Goal: Task Accomplishment & Management: Complete application form

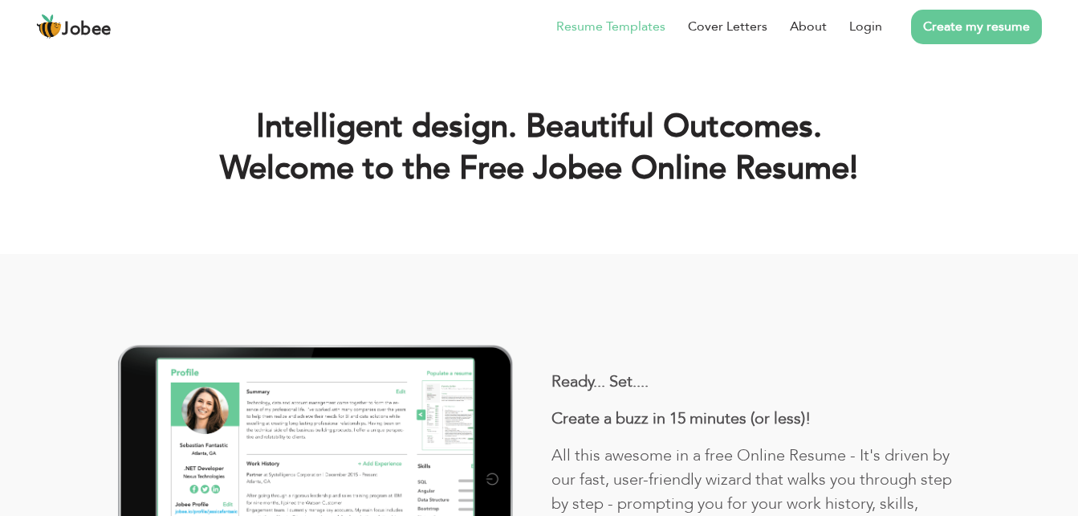
click at [651, 27] on link "Resume Templates" at bounding box center [611, 26] width 109 height 19
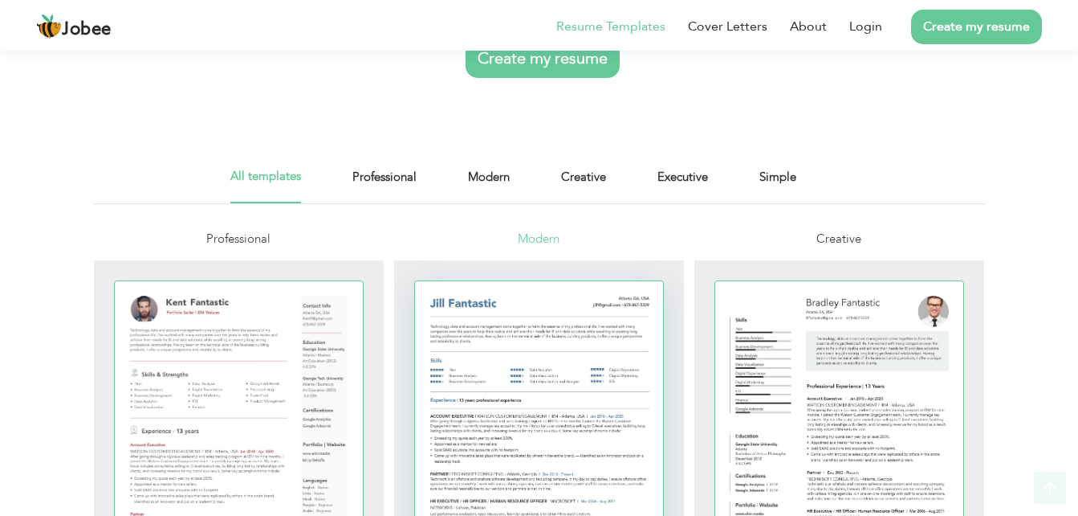
scroll to position [241, 0]
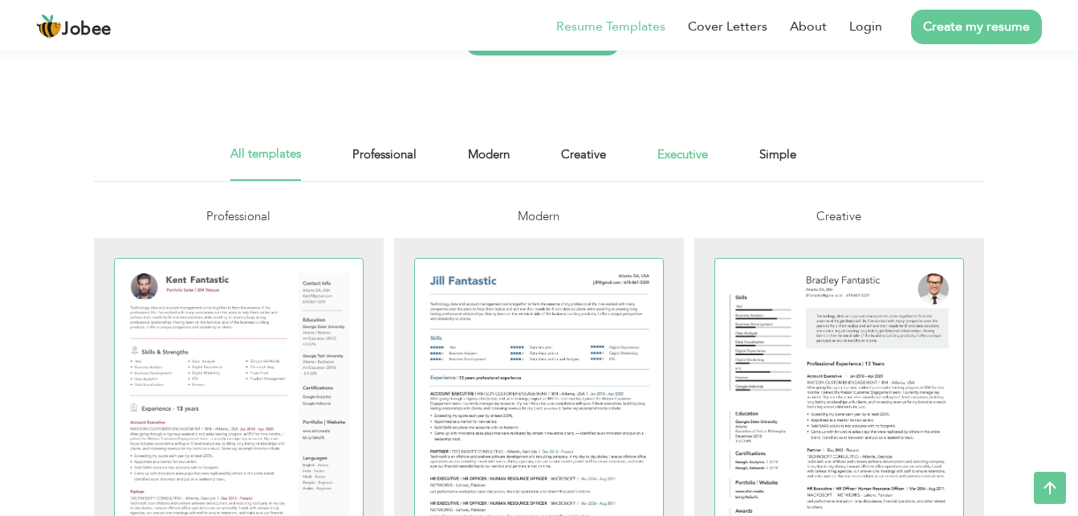
click at [675, 145] on link "Executive" at bounding box center [683, 163] width 51 height 36
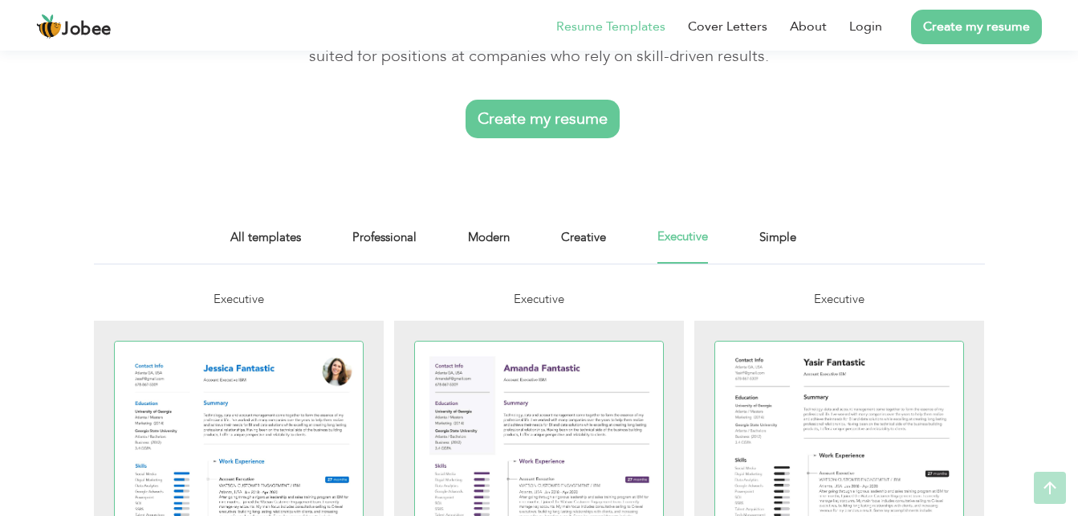
scroll to position [161, 0]
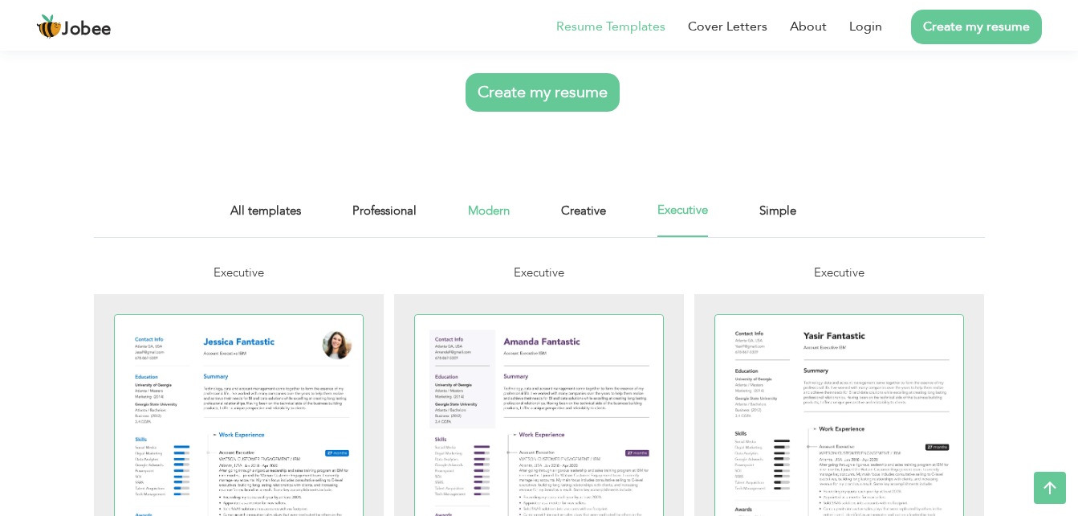
click at [509, 206] on link "Modern" at bounding box center [489, 219] width 42 height 36
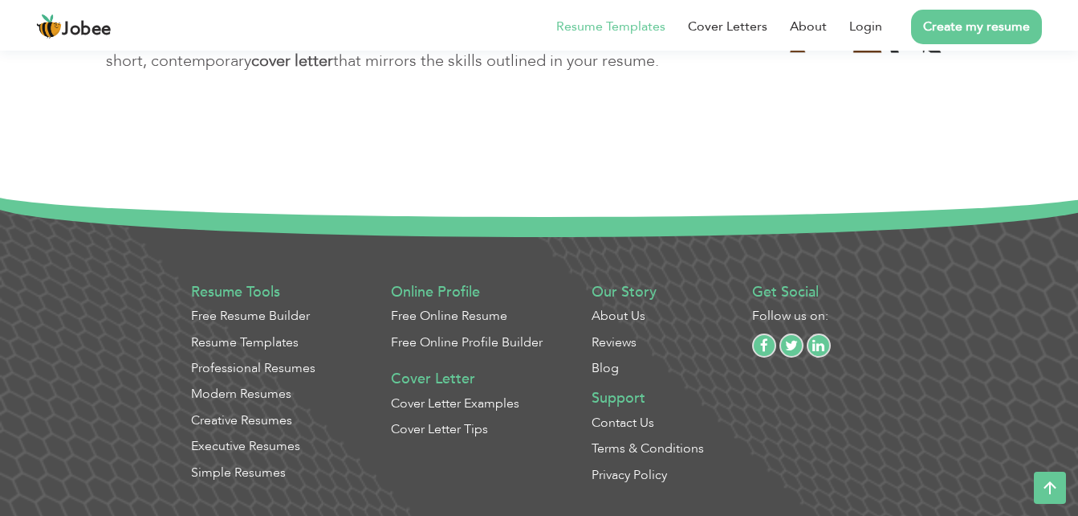
scroll to position [1804, 0]
click at [266, 361] on link "Professional Resumes" at bounding box center [253, 367] width 124 height 18
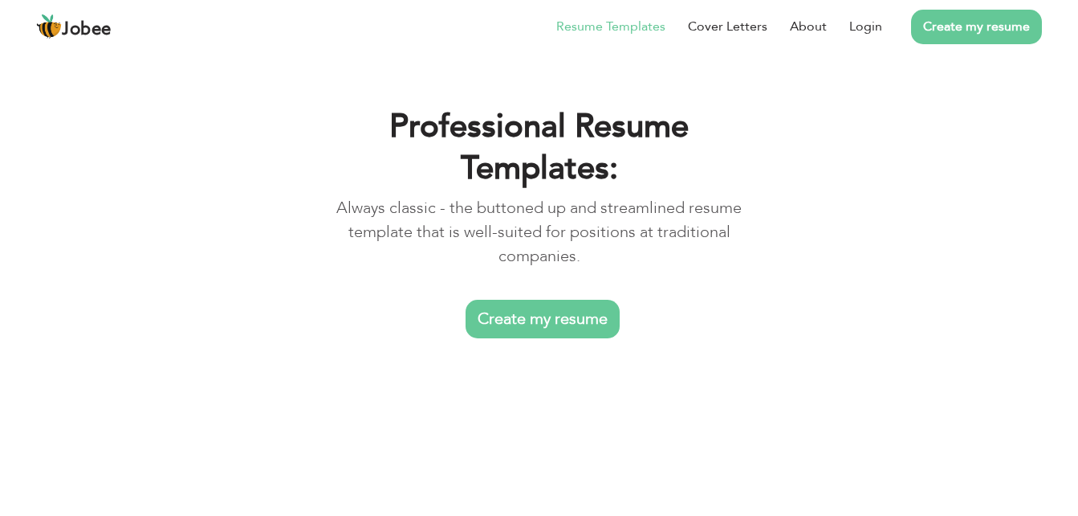
click at [577, 307] on link "Create my resume" at bounding box center [543, 319] width 154 height 39
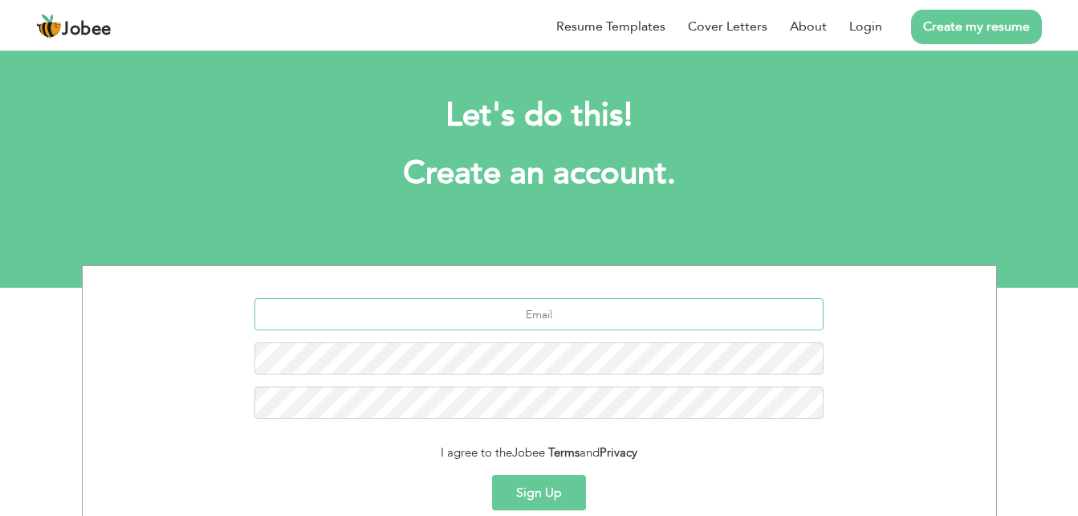
click at [548, 314] on input "text" at bounding box center [539, 314] width 569 height 32
type input "[EMAIL_ADDRESS][DOMAIN_NAME]"
click at [492, 475] on button "Sign Up" at bounding box center [539, 492] width 94 height 35
click at [566, 480] on button "Sign Up" at bounding box center [539, 492] width 94 height 35
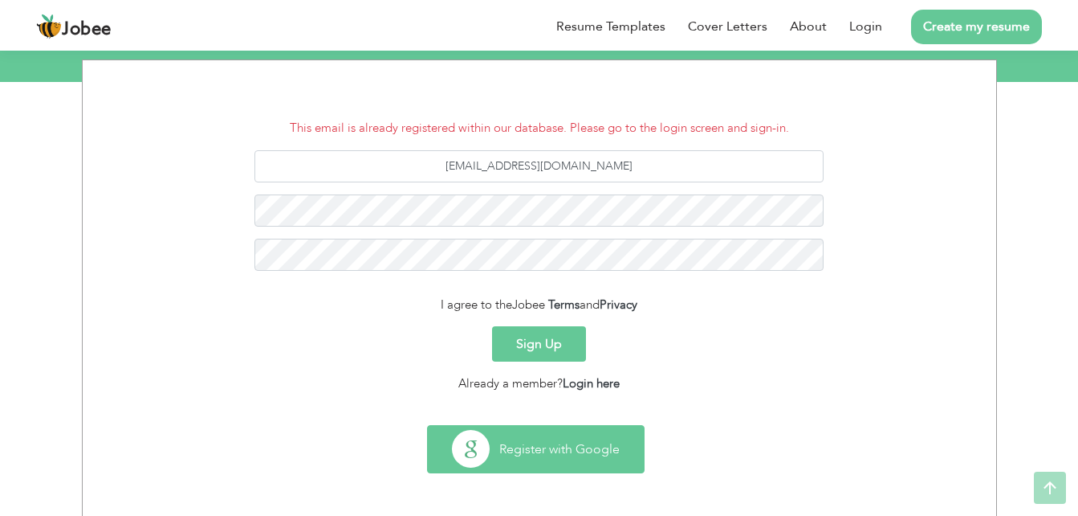
scroll to position [209, 0]
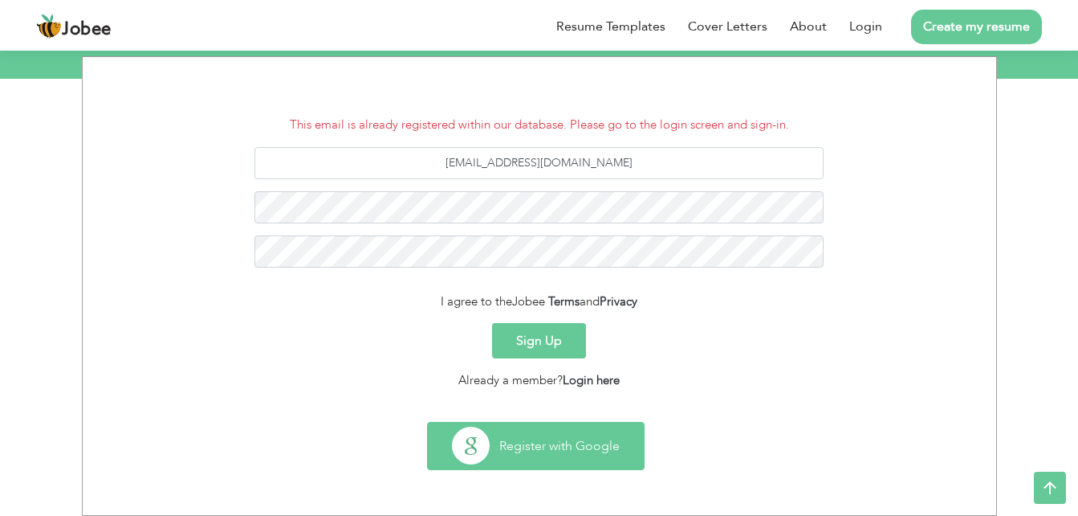
click at [590, 452] on button "Register with Google" at bounding box center [536, 445] width 216 height 47
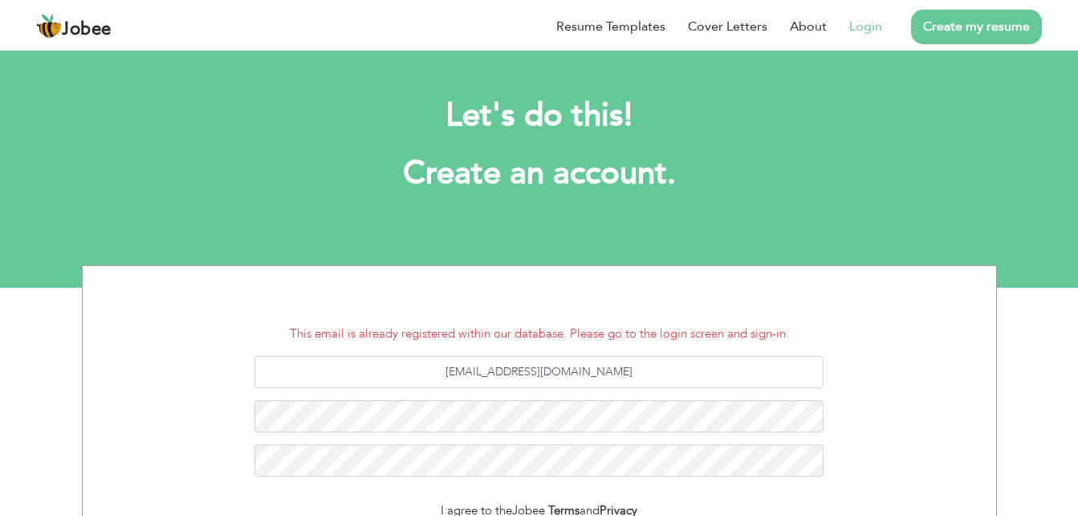
click at [877, 24] on link "Login" at bounding box center [866, 26] width 33 height 19
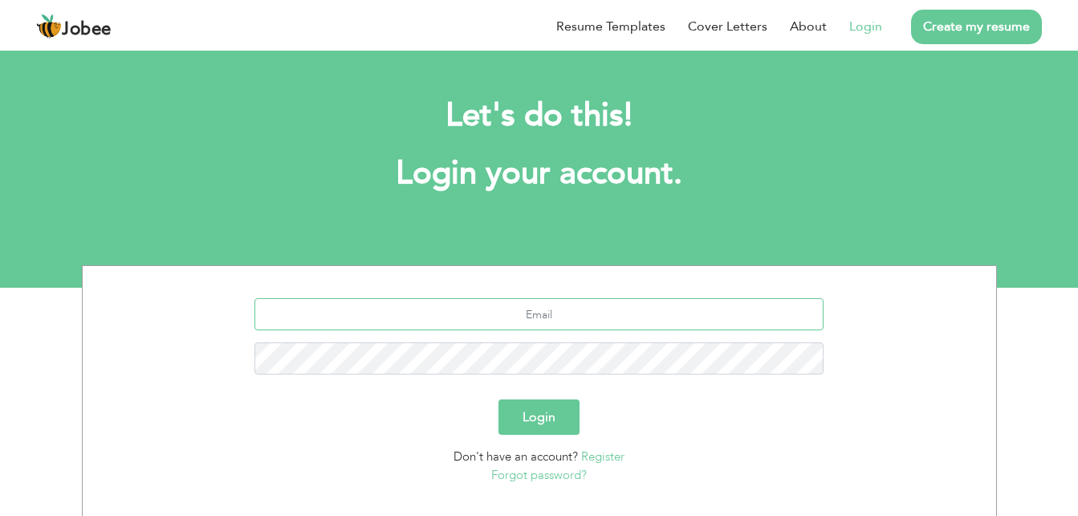
click at [610, 308] on input "text" at bounding box center [539, 314] width 569 height 32
type input "[EMAIL_ADDRESS][DOMAIN_NAME]"
click at [529, 417] on button "Login" at bounding box center [539, 416] width 81 height 35
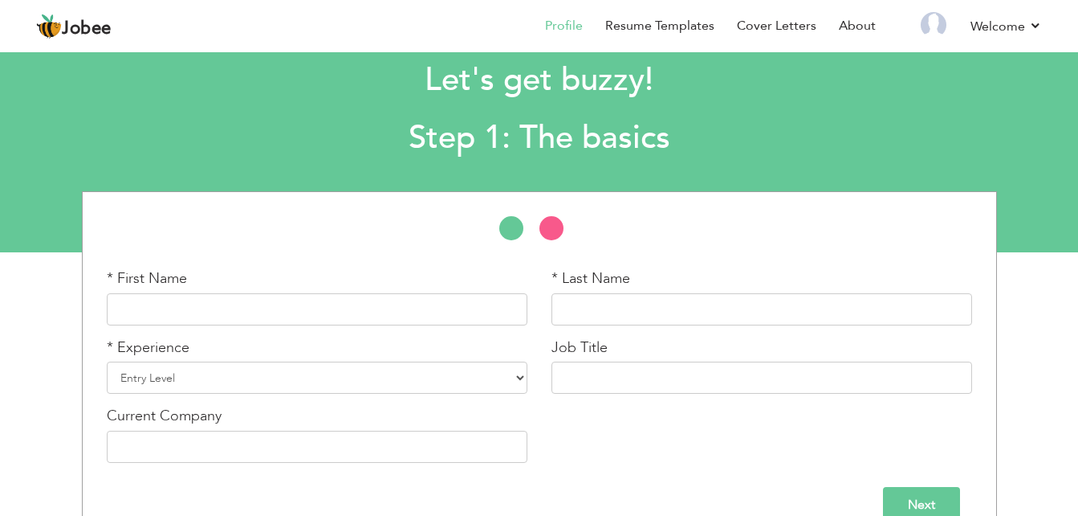
scroll to position [67, 0]
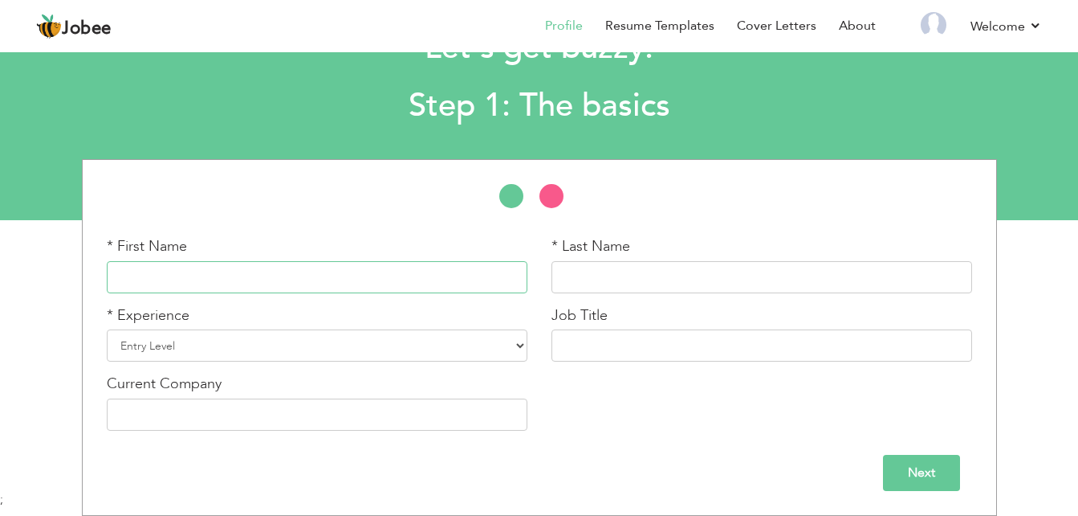
click at [171, 280] on input "text" at bounding box center [317, 277] width 421 height 32
type input "zainab"
type input "Aqib"
click at [206, 335] on select "Entry Level Less than 1 Year 1 Year 2 Years 3 Years 4 Years 5 Years 6 Years 7 Y…" at bounding box center [317, 345] width 421 height 32
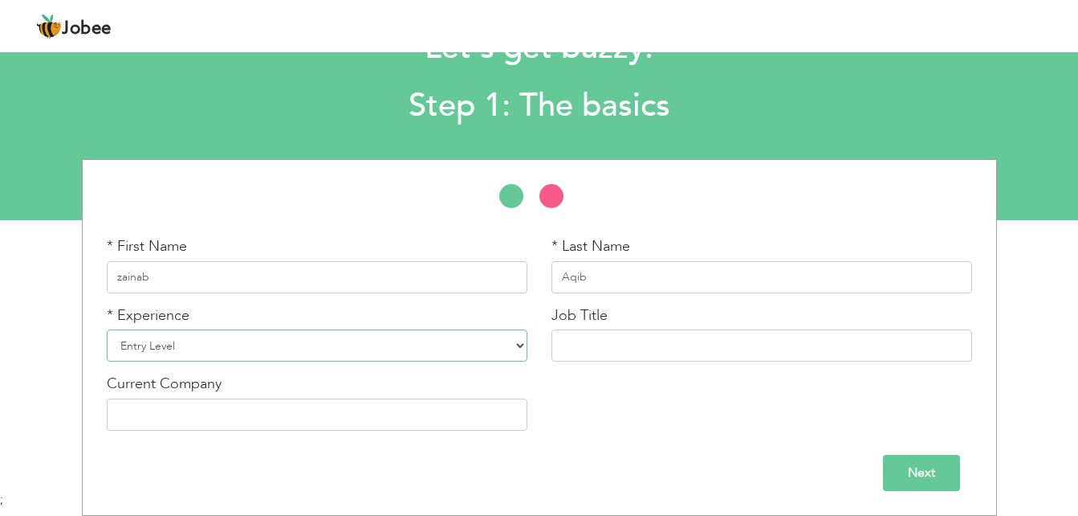
click at [206, 335] on select "Entry Level Less than 1 Year 1 Year 2 Years 3 Years 4 Years 5 Years 6 Years 7 Y…" at bounding box center [317, 345] width 421 height 32
select select "2"
click at [107, 329] on select "Entry Level Less than 1 Year 1 Year 2 Years 3 Years 4 Years 5 Years 6 Years 7 Y…" at bounding box center [317, 345] width 421 height 32
click at [588, 347] on input "text" at bounding box center [762, 345] width 421 height 32
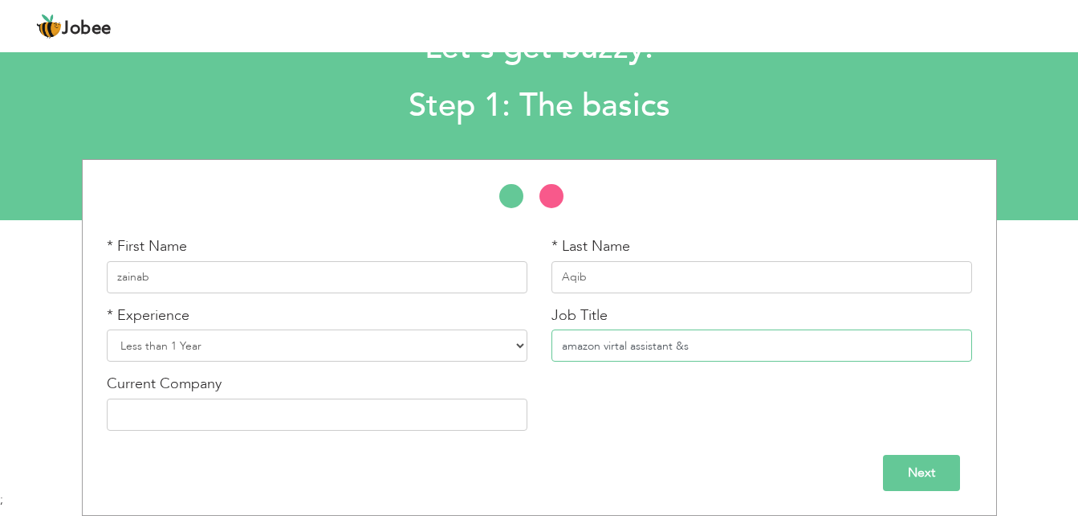
click at [700, 347] on input "amazon virtal assistant &s" at bounding box center [762, 345] width 421 height 32
type input "amazon virtual assistant & Strategist"
click at [323, 406] on input "text" at bounding box center [317, 414] width 421 height 32
click at [414, 350] on select "Entry Level Less than 1 Year 1 Year 2 Years 3 Years 4 Years 5 Years 6 Years 7 Y…" at bounding box center [317, 345] width 421 height 32
select select "1"
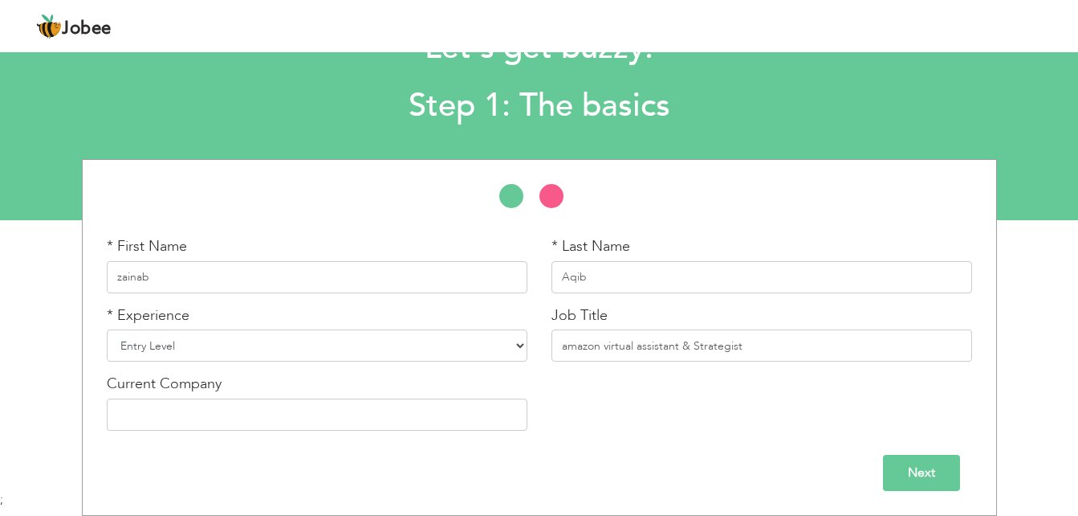
click at [107, 329] on select "Entry Level Less than 1 Year 1 Year 2 Years 3 Years 4 Years 5 Years 6 Years 7 Y…" at bounding box center [317, 345] width 421 height 32
click at [940, 479] on input "Next" at bounding box center [921, 473] width 77 height 36
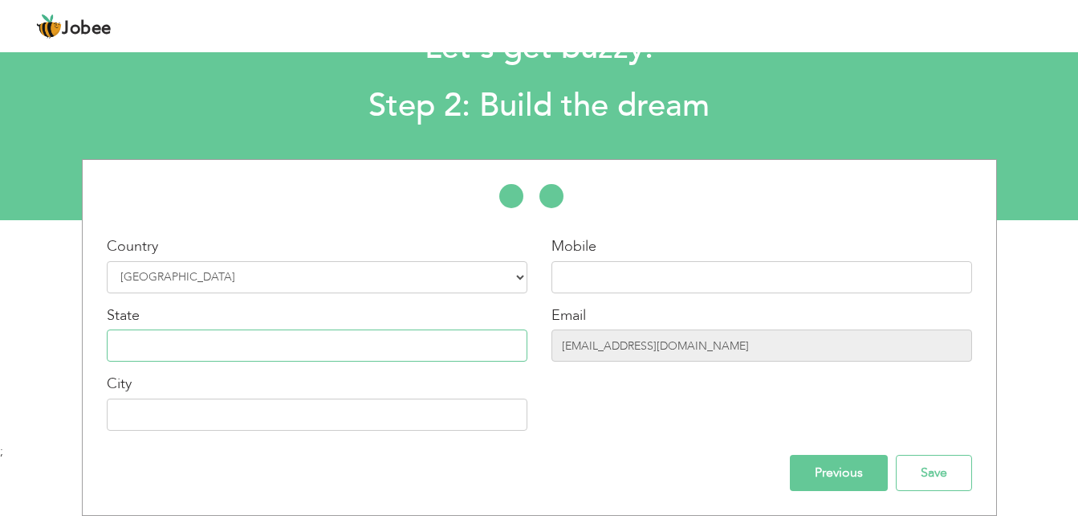
click at [273, 344] on input "text" at bounding box center [317, 345] width 421 height 32
type input "punjab"
click at [207, 415] on input "text" at bounding box center [317, 414] width 421 height 32
type input "[GEOGRAPHIC_DATA]"
type input "03164637346"
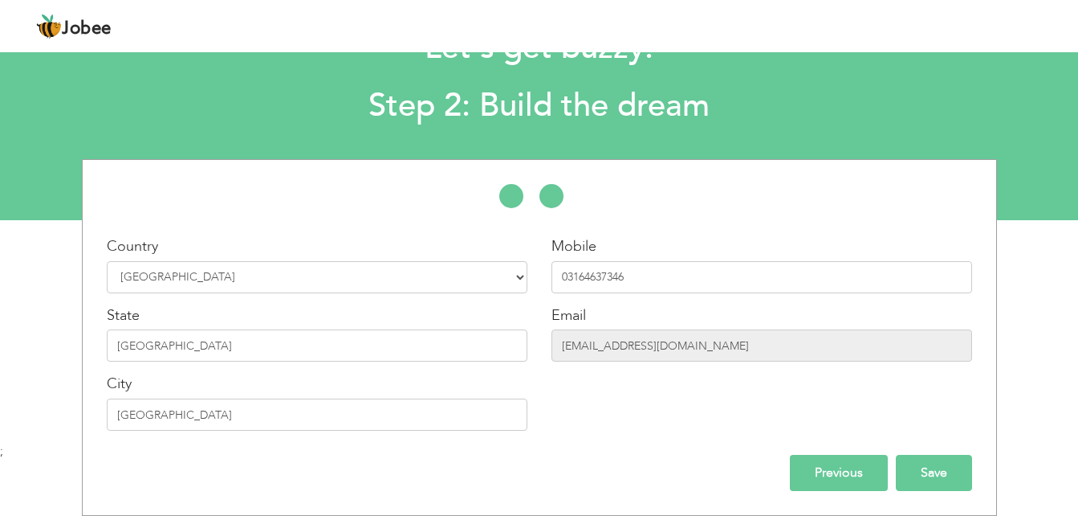
click at [915, 486] on input "Save" at bounding box center [934, 473] width 76 height 36
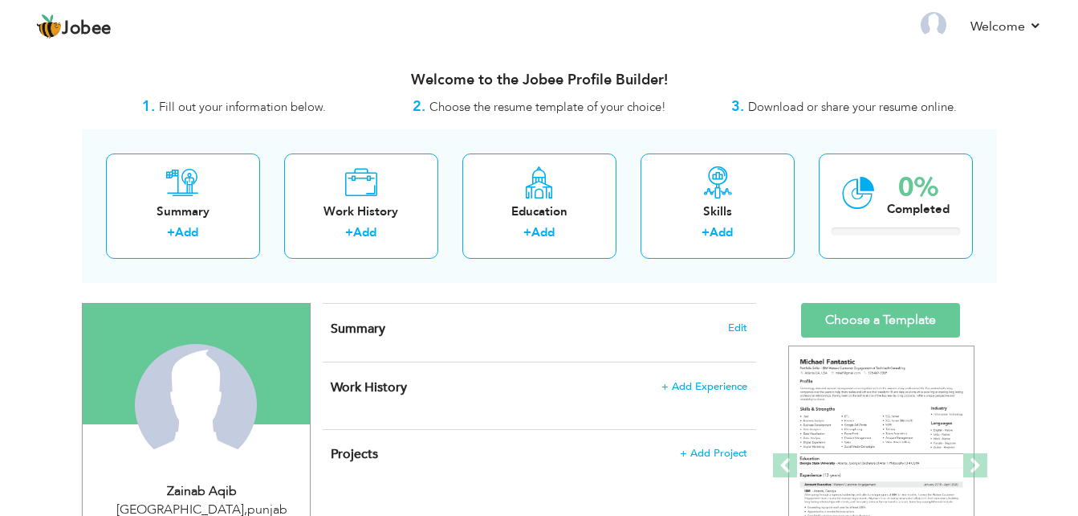
click at [485, 275] on div "Summary + Add Work History + Add Education + Add Skills + Add 0% Completed" at bounding box center [539, 205] width 915 height 153
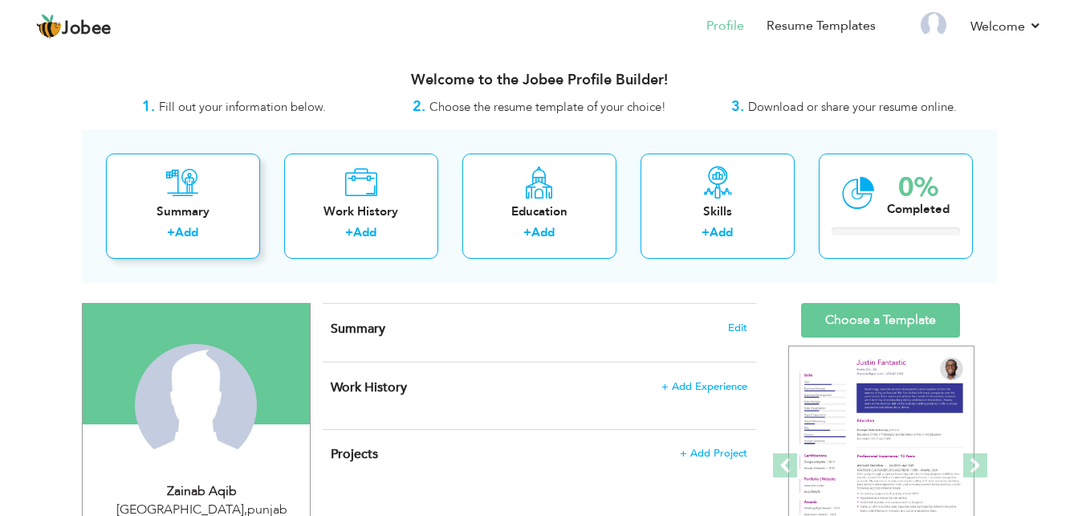
click at [198, 226] on link "Add" at bounding box center [186, 232] width 23 height 16
